Goal: Task Accomplishment & Management: Use online tool/utility

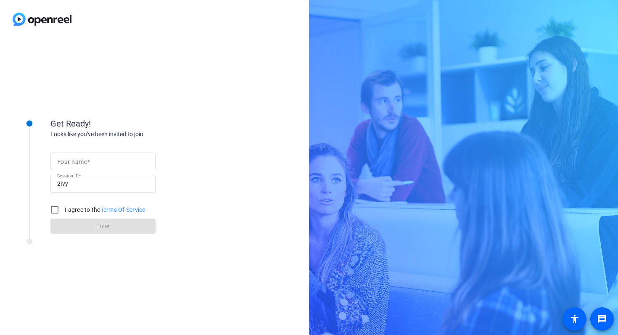
click at [109, 164] on input "Your name" at bounding box center [103, 162] width 92 height 10
type input "Elo"
click at [56, 208] on input "I agree to the Terms Of Service" at bounding box center [54, 210] width 17 height 17
checkbox input "true"
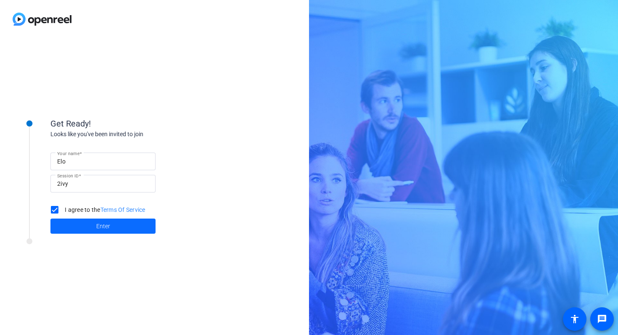
click at [98, 227] on span "Enter" at bounding box center [103, 226] width 14 height 9
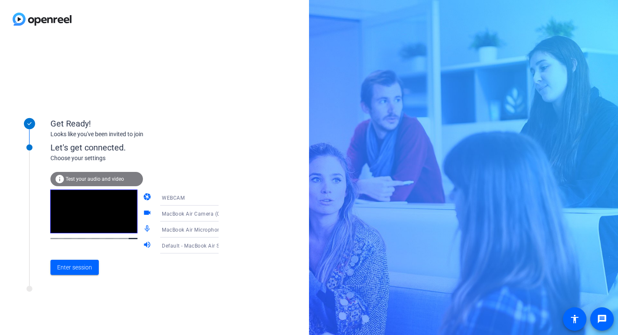
click at [143, 215] on mat-icon "videocam" at bounding box center [148, 214] width 10 height 10
click at [72, 271] on span "Enter session" at bounding box center [74, 267] width 35 height 9
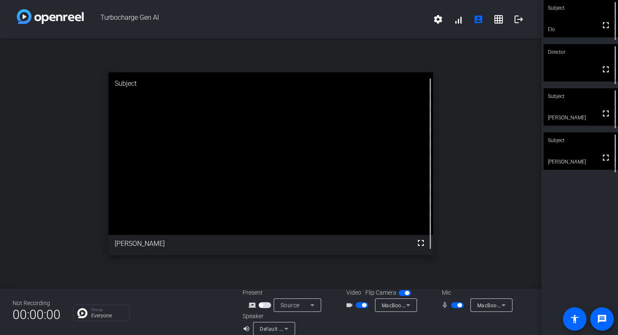
click at [461, 305] on span "button" at bounding box center [460, 305] width 4 height 4
click at [364, 305] on span "button" at bounding box center [364, 305] width 4 height 4
click at [461, 305] on span "button" at bounding box center [457, 306] width 13 height 6
click at [461, 305] on span "button" at bounding box center [460, 305] width 4 height 4
click at [501, 19] on mat-icon "grid_on" at bounding box center [499, 19] width 10 height 10
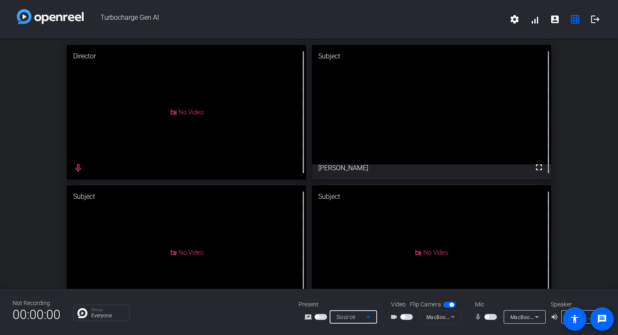
click at [369, 318] on icon at bounding box center [369, 317] width 10 height 10
click at [369, 318] on div at bounding box center [309, 167] width 618 height 335
click at [555, 21] on mat-icon "account_box" at bounding box center [555, 19] width 10 height 10
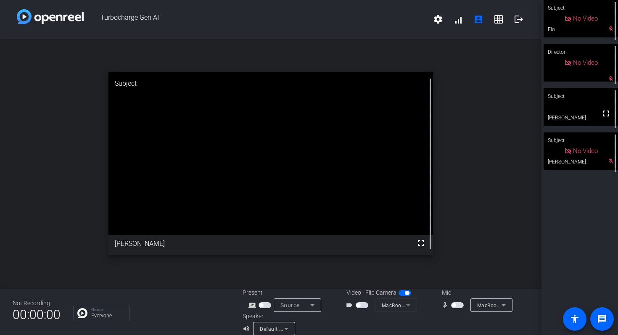
scroll to position [10, 0]
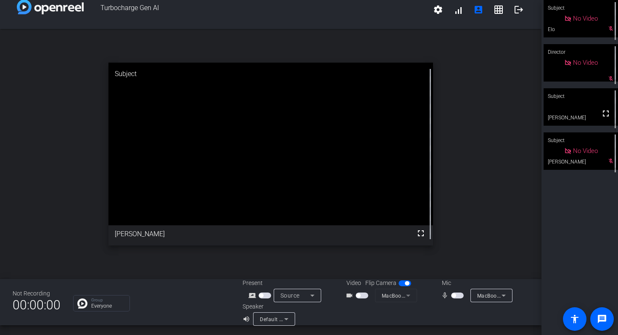
click at [288, 321] on icon at bounding box center [286, 319] width 10 height 10
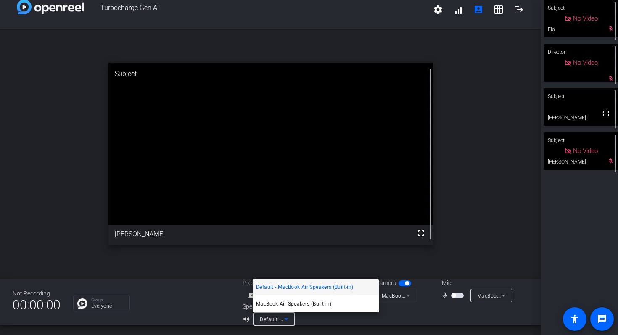
click at [311, 319] on div at bounding box center [309, 167] width 618 height 335
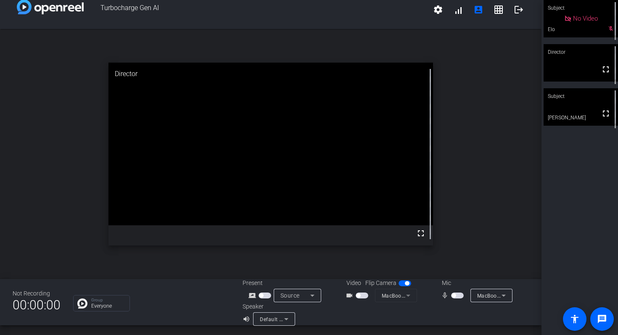
click at [458, 296] on span "button" at bounding box center [457, 296] width 13 height 6
click at [460, 295] on span "button" at bounding box center [460, 296] width 4 height 4
